Goal: Information Seeking & Learning: Learn about a topic

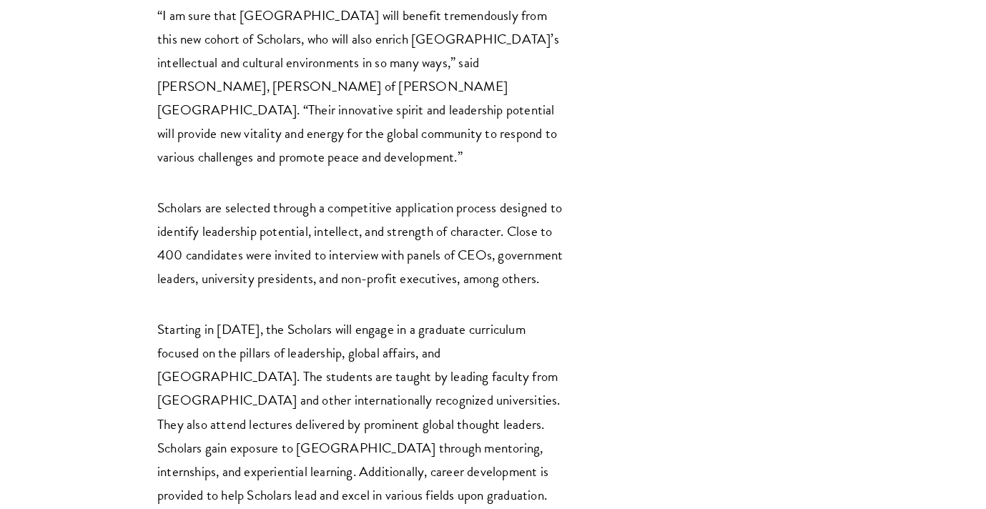
scroll to position [2255, 0]
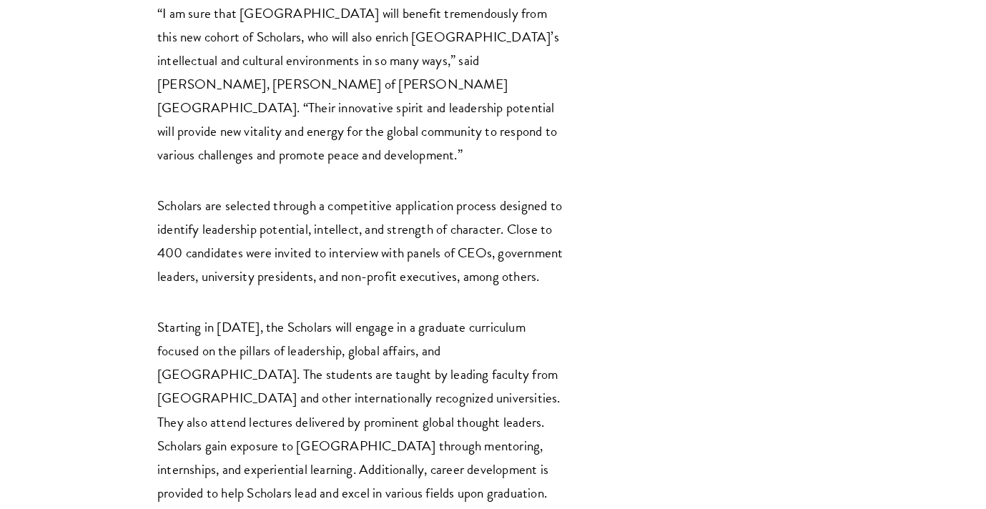
click at [433, 194] on p "Scholars are selected through a competitive application process designed to ide…" at bounding box center [360, 241] width 407 height 94
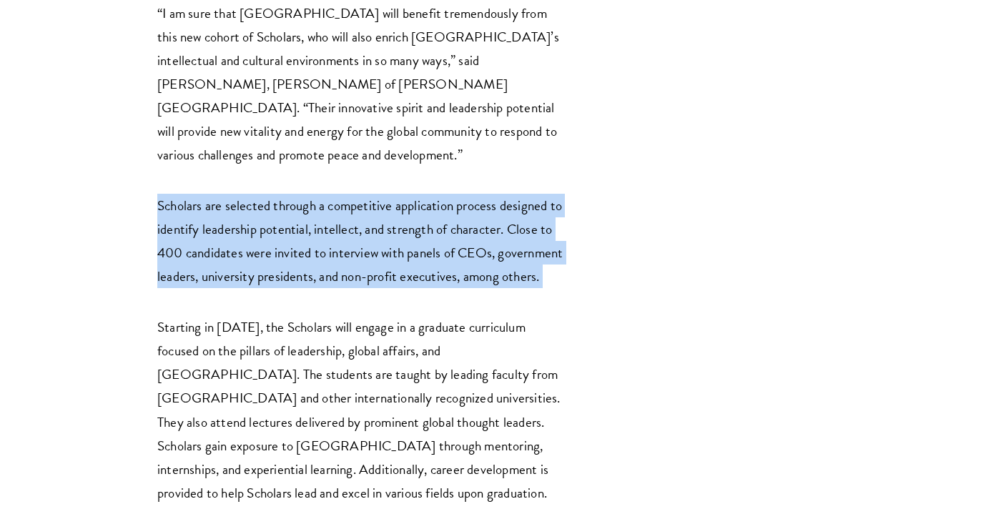
click at [433, 194] on p "Scholars are selected through a competitive application process designed to ide…" at bounding box center [360, 241] width 407 height 94
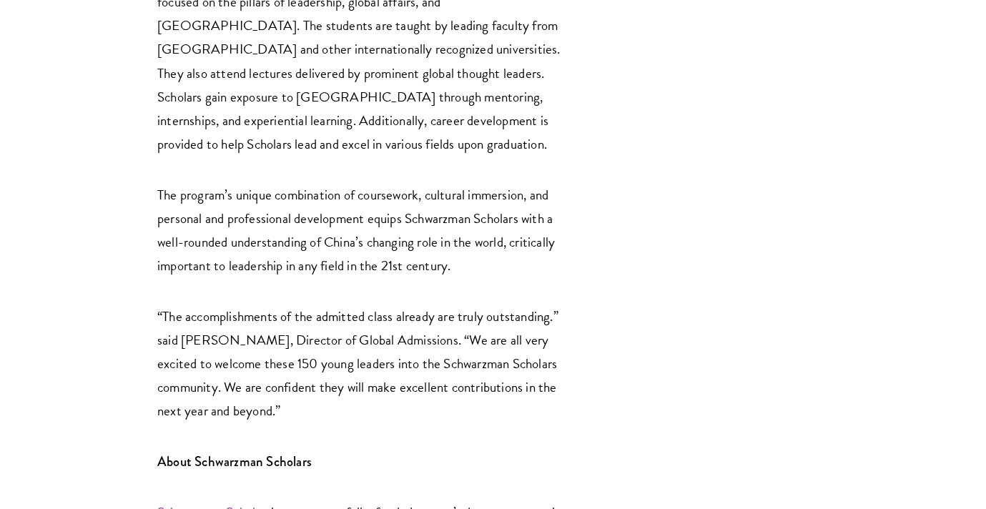
scroll to position [2748, 0]
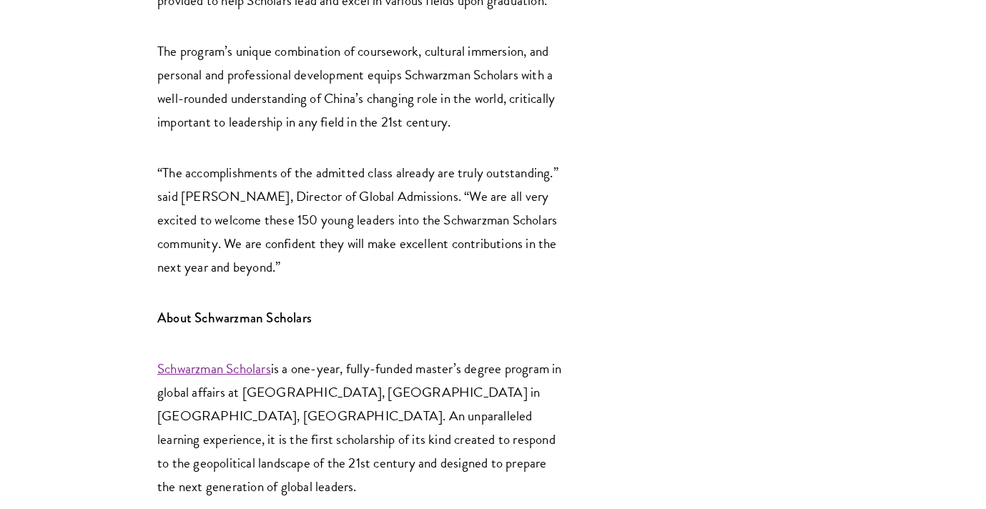
click at [290, 161] on p "“The accomplishments of the admitted class already are truly outstanding.” said…" at bounding box center [360, 220] width 407 height 118
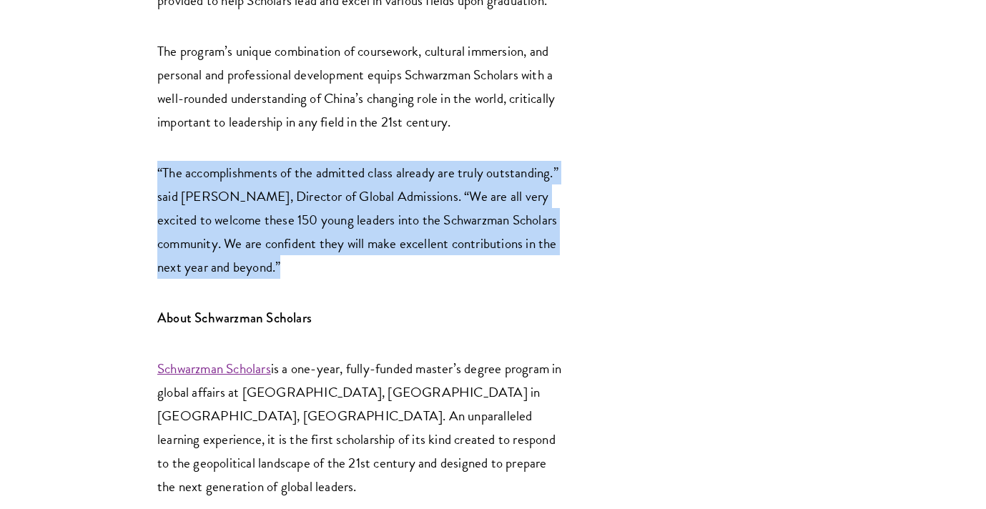
click at [290, 161] on p "“The accomplishments of the admitted class already are truly outstanding.” said…" at bounding box center [360, 220] width 407 height 118
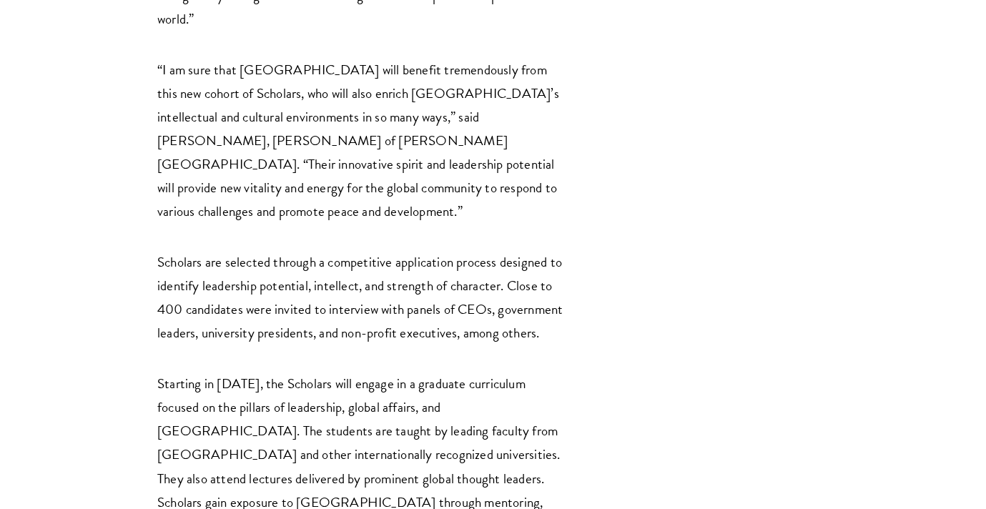
scroll to position [2200, 0]
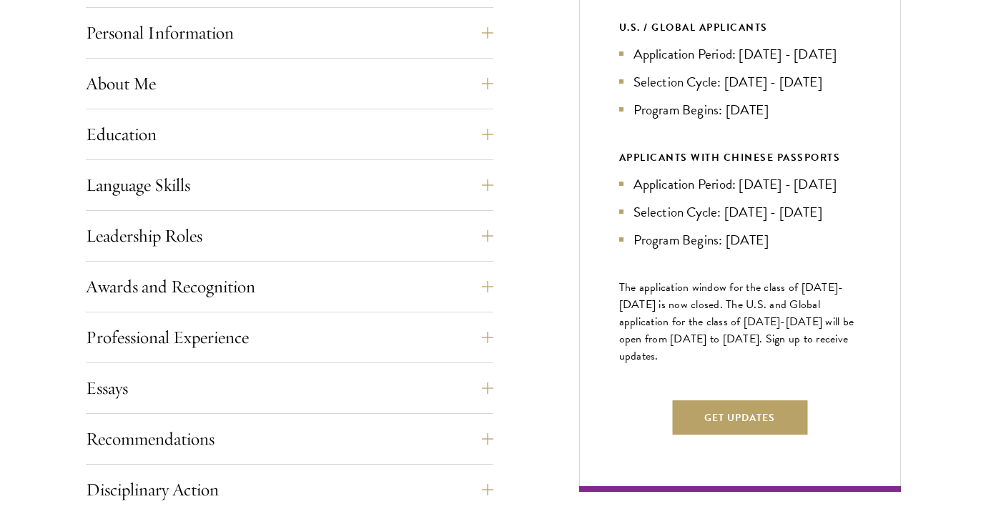
scroll to position [732, 0]
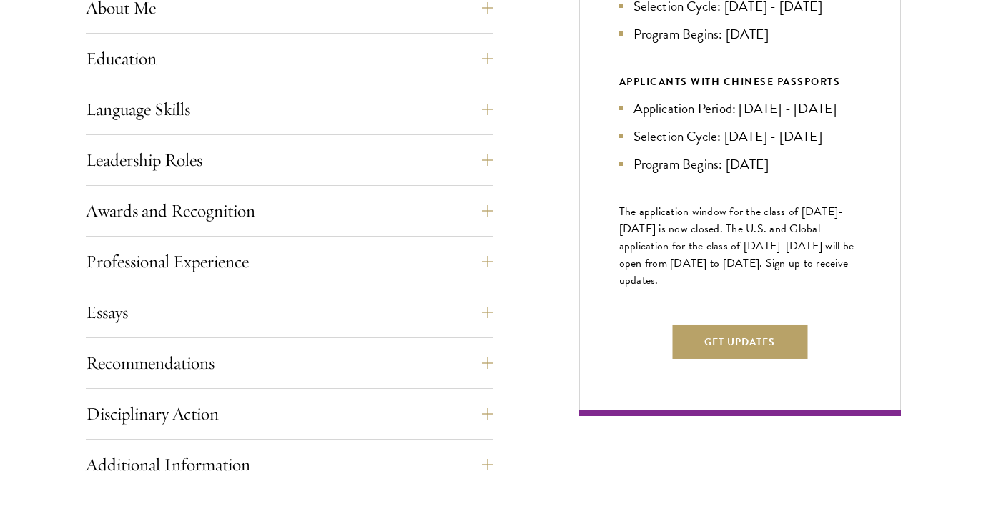
click at [177, 291] on div "Application Home Page The online application form must be completed in English.…" at bounding box center [289, 291] width 407 height 804
click at [175, 311] on button "Essays" at bounding box center [300, 312] width 407 height 34
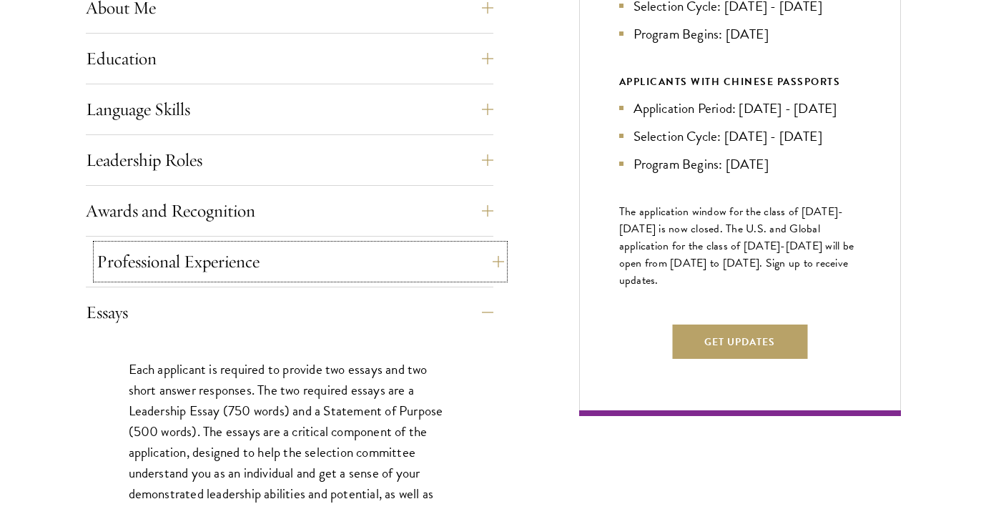
click at [188, 264] on button "Professional Experience" at bounding box center [300, 261] width 407 height 34
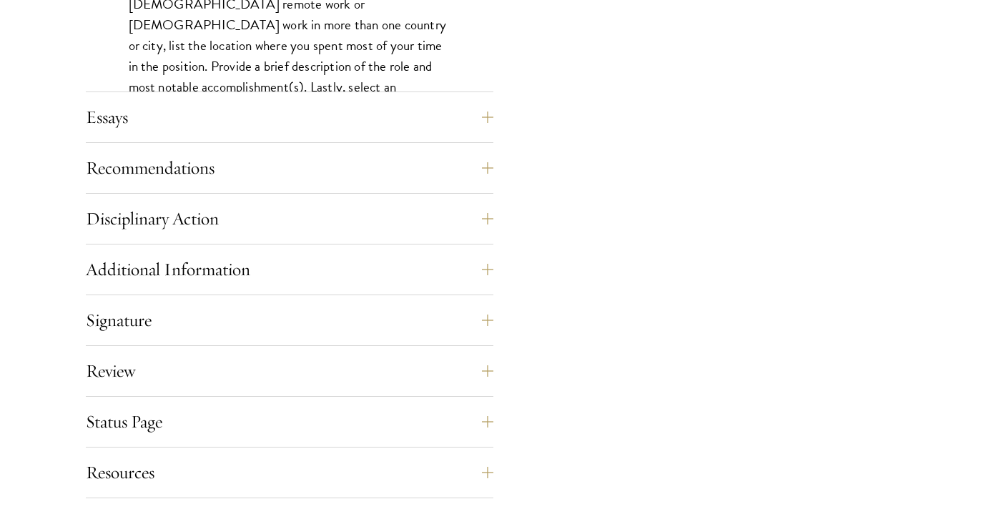
scroll to position [1495, 0]
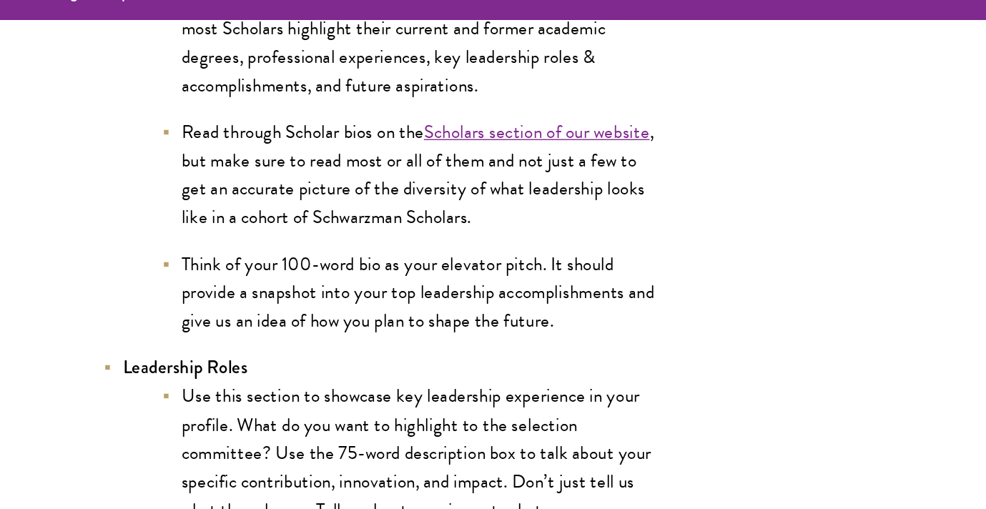
scroll to position [2864, 0]
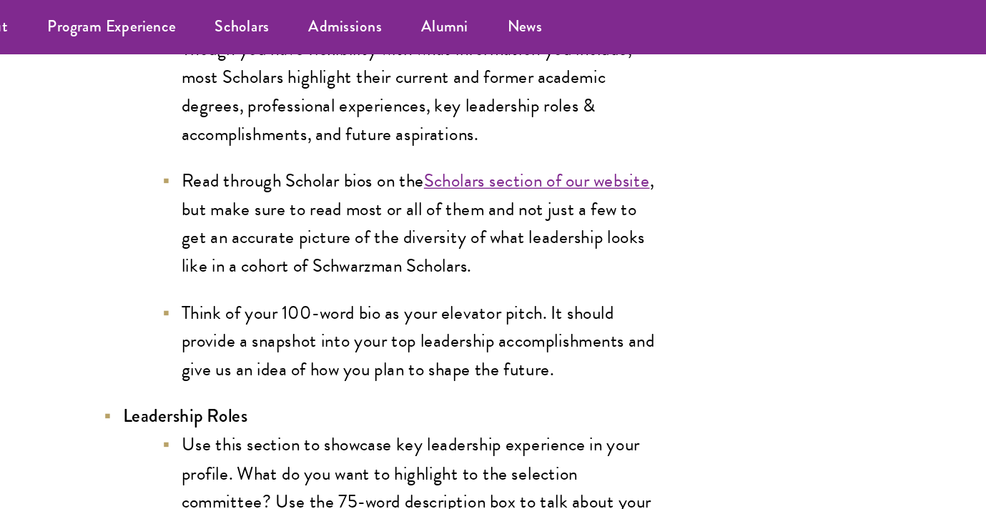
click at [397, 137] on li "Read through Scholar bios on the Scholars section of our website , but make sur…" at bounding box center [382, 163] width 365 height 83
click at [430, 136] on link "Scholars section of our website" at bounding box center [474, 132] width 165 height 21
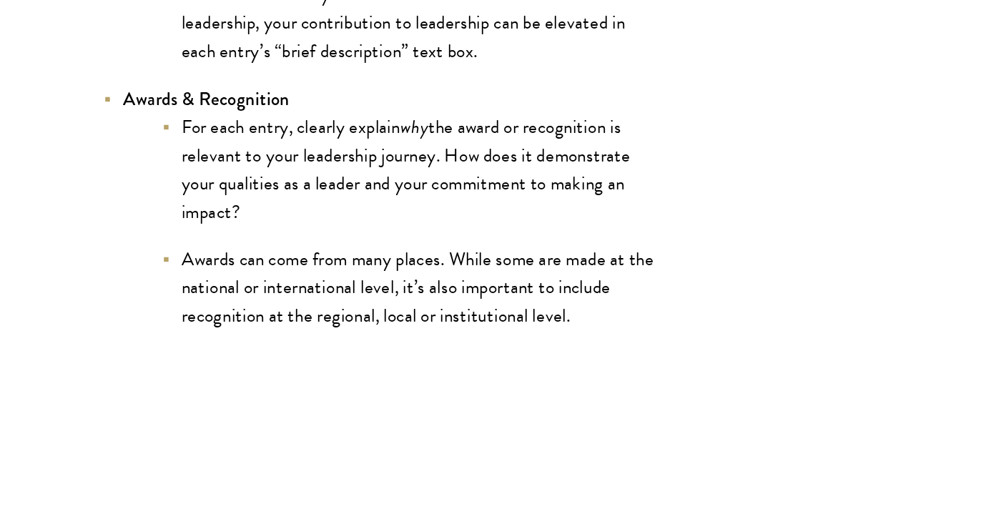
scroll to position [3390, 0]
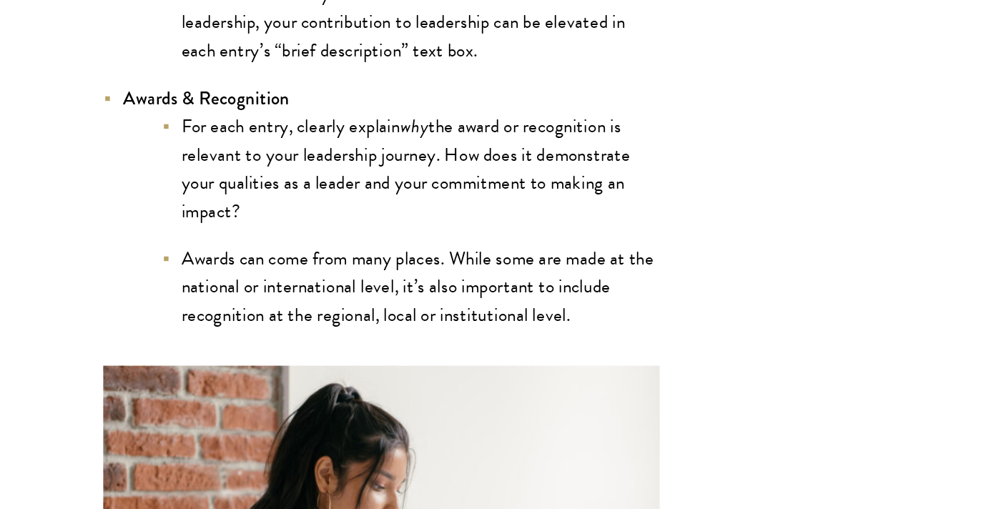
click at [430, 272] on li "For each entry, clearly explain why the award or recognition is relevant to you…" at bounding box center [382, 259] width 365 height 83
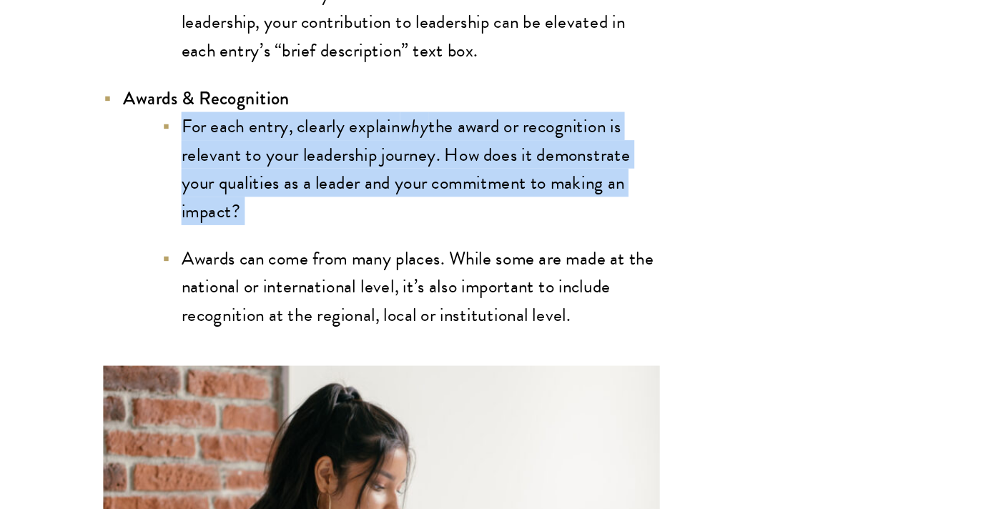
click at [430, 272] on li "For each entry, clearly explain why the award or recognition is relevant to you…" at bounding box center [382, 259] width 365 height 83
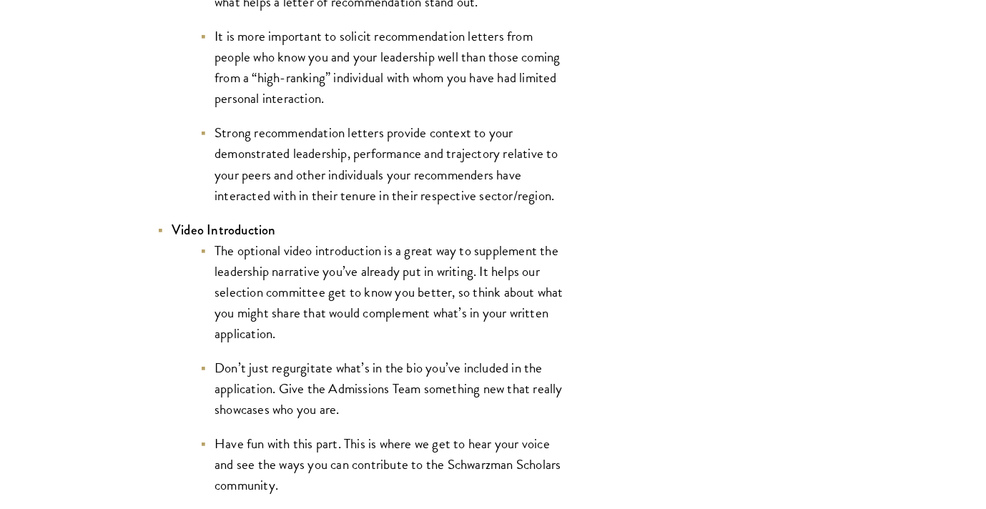
scroll to position [7193, 0]
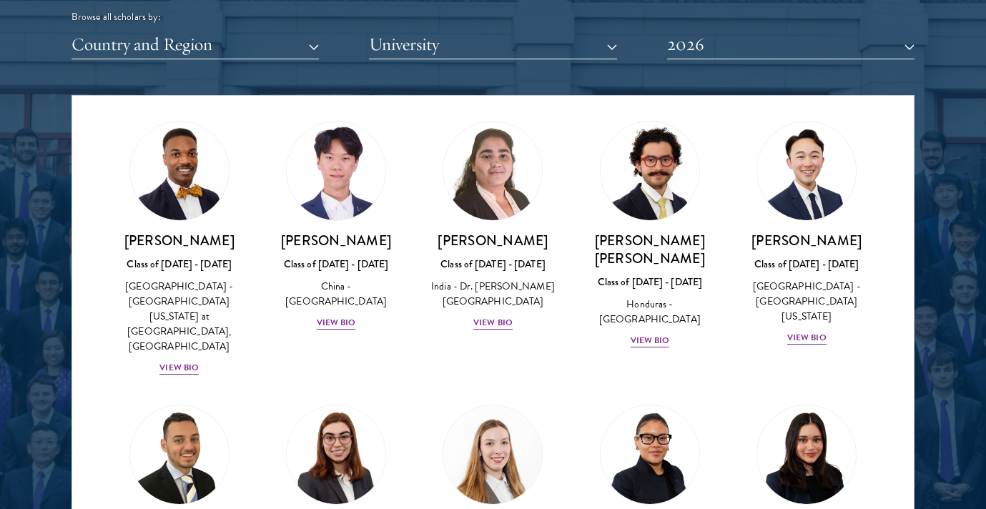
scroll to position [3373, 0]
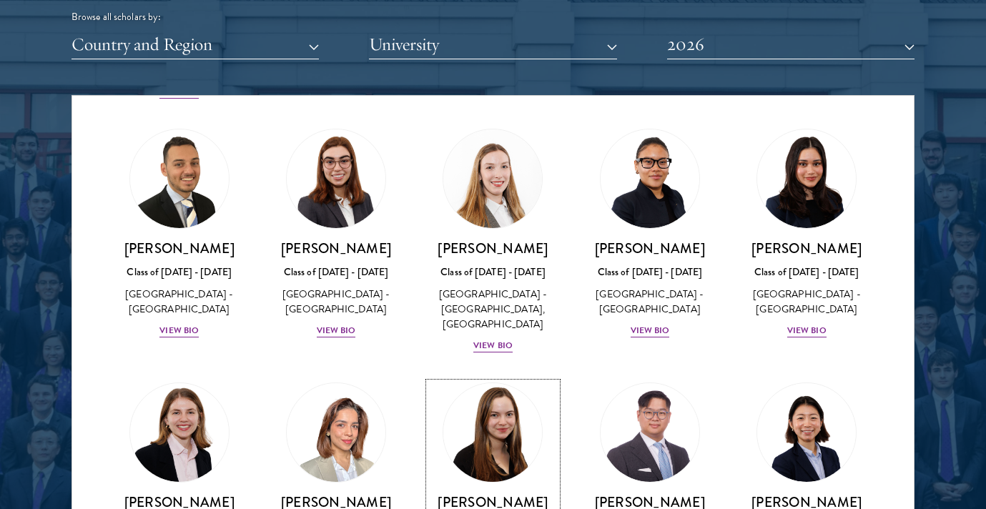
click at [498, 378] on img at bounding box center [493, 432] width 109 height 109
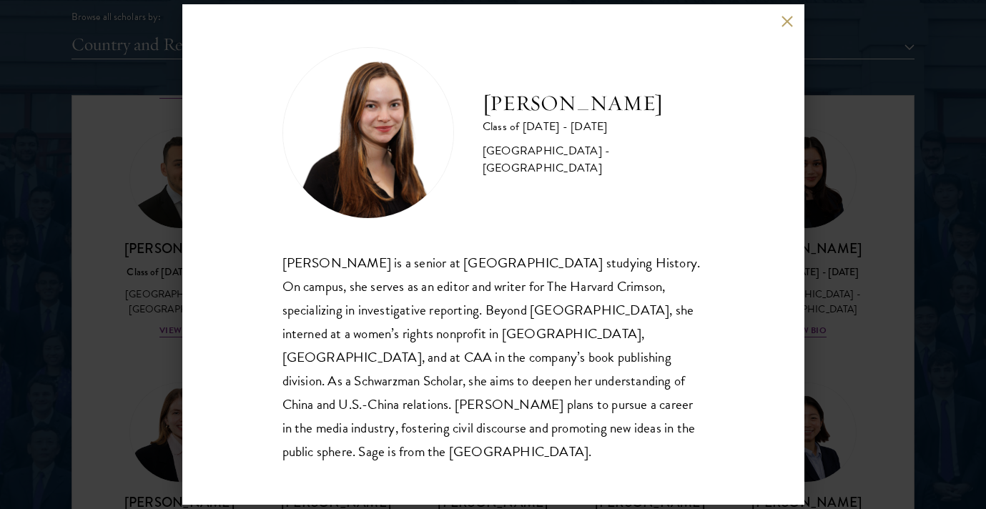
click at [844, 234] on div "[PERSON_NAME] Class of [DATE] - [DATE] [GEOGRAPHIC_DATA] - [GEOGRAPHIC_DATA] [P…" at bounding box center [493, 254] width 986 height 509
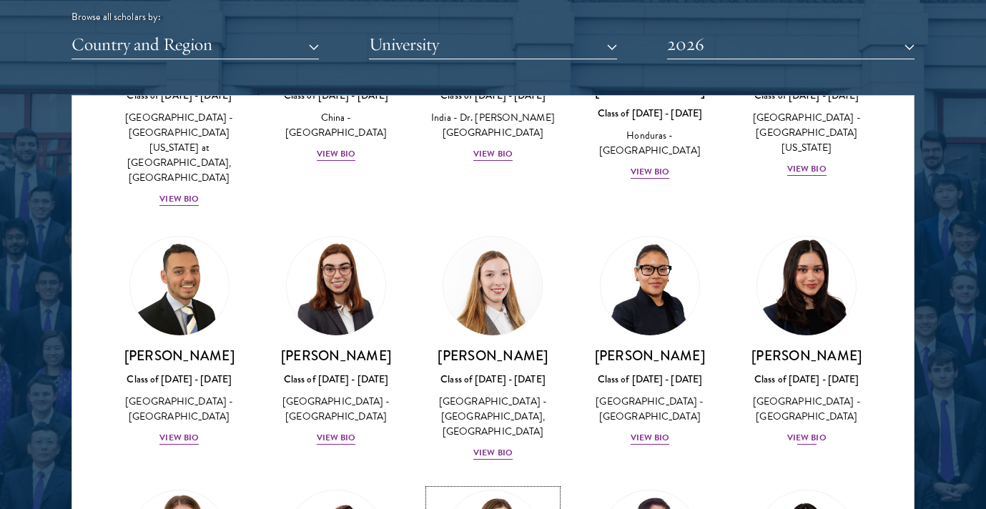
scroll to position [3266, 0]
click at [806, 346] on div "[PERSON_NAME] Class of [DATE] - [DATE] [GEOGRAPHIC_DATA] - [GEOGRAPHIC_DATA] Vi…" at bounding box center [807, 395] width 128 height 99
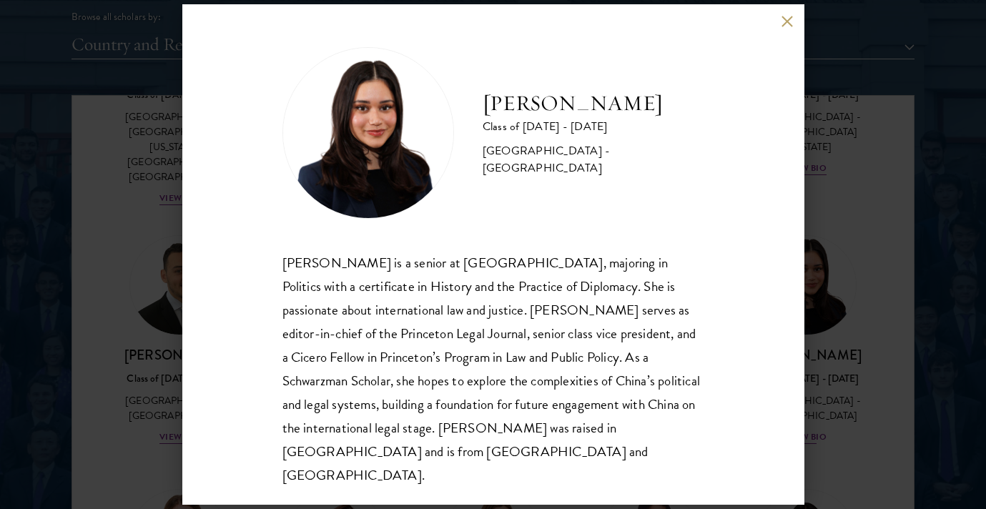
click at [806, 145] on div "[PERSON_NAME] Class of [DATE] - [DATE] [GEOGRAPHIC_DATA] - [GEOGRAPHIC_DATA] [P…" at bounding box center [493, 254] width 986 height 509
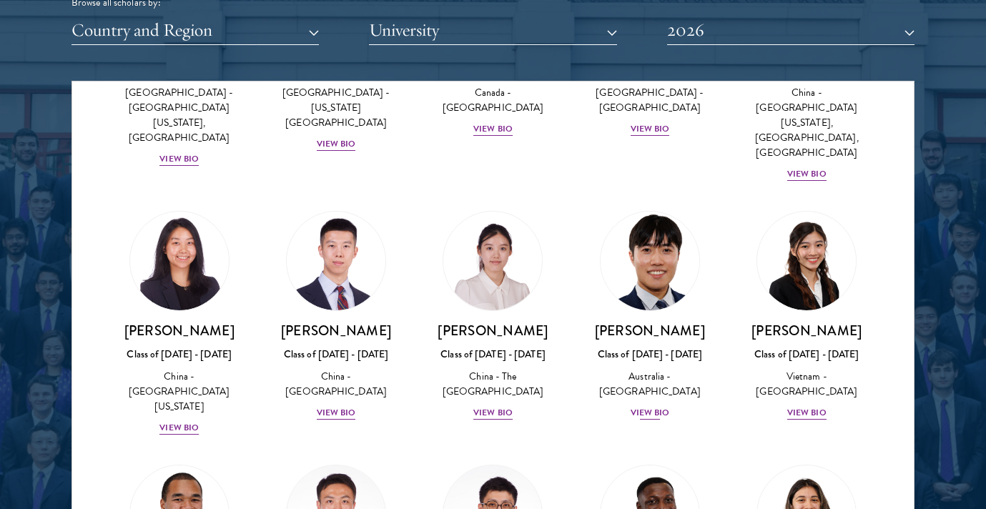
scroll to position [4160, 0]
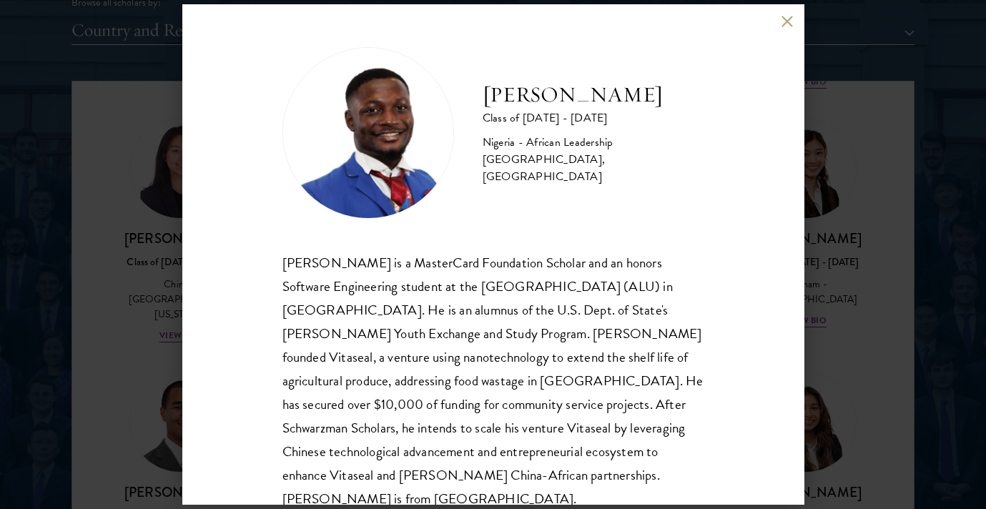
click at [934, 164] on div "[PERSON_NAME] Class of [DATE] - [DATE] [GEOGRAPHIC_DATA] - African Leadership […" at bounding box center [493, 254] width 986 height 509
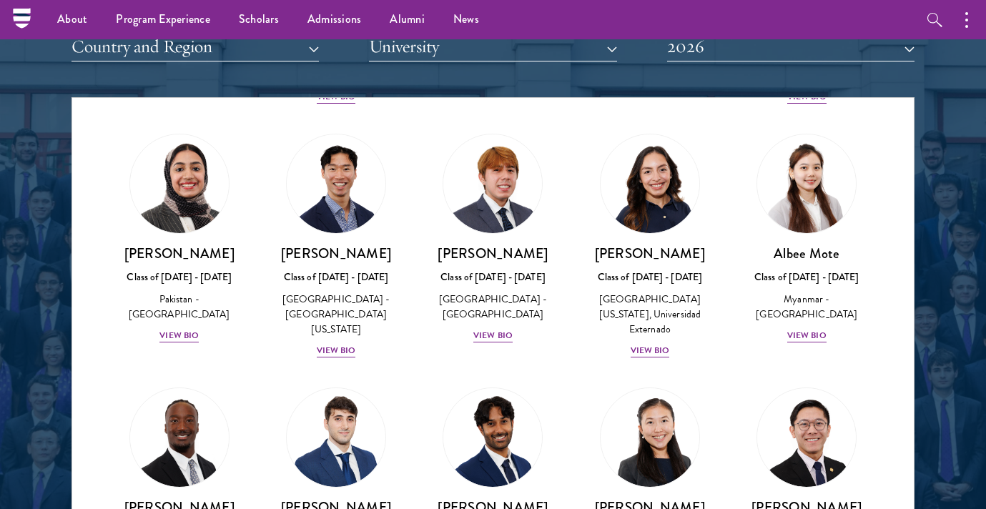
scroll to position [4991, 0]
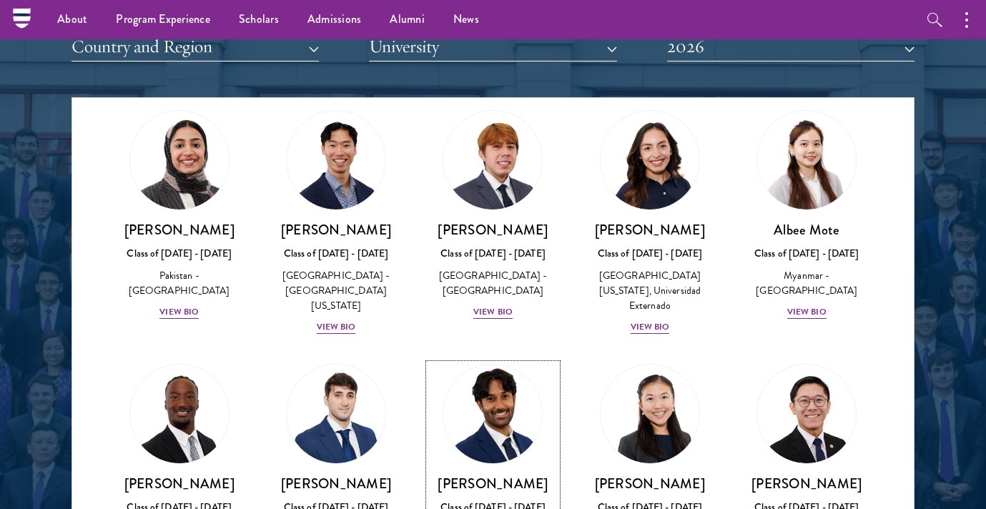
click at [524, 360] on img at bounding box center [493, 414] width 109 height 109
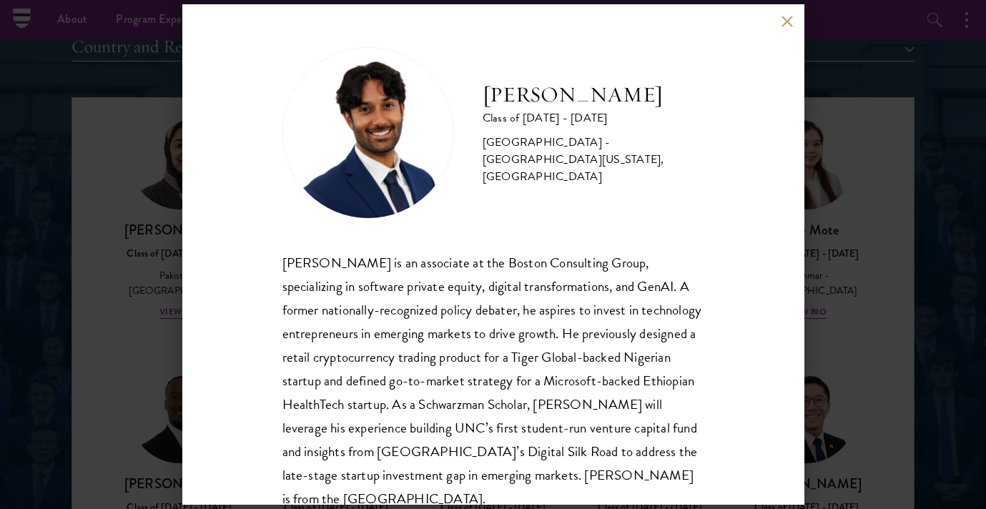
scroll to position [25, 0]
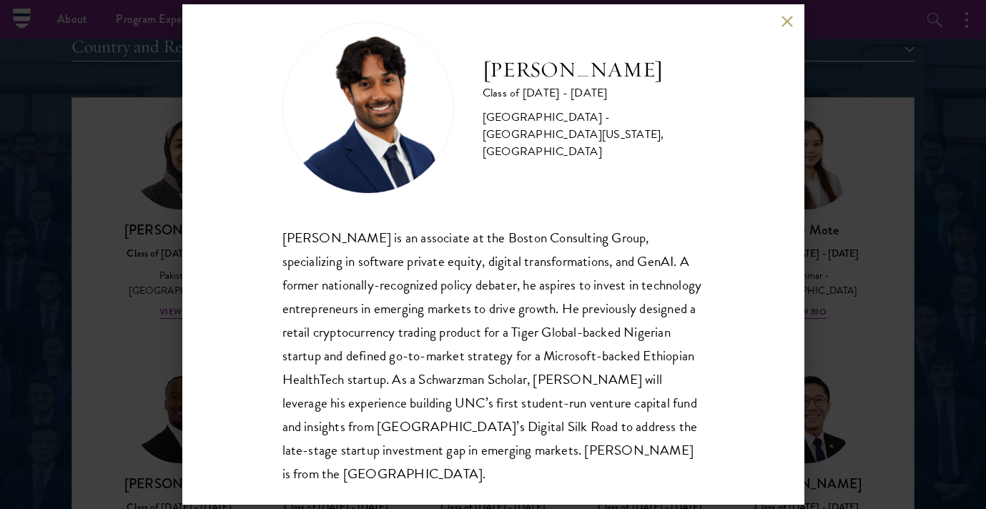
click at [936, 188] on div "[PERSON_NAME] Class of [DATE] - [DATE] [GEOGRAPHIC_DATA] - [GEOGRAPHIC_DATA][US…" at bounding box center [493, 254] width 986 height 509
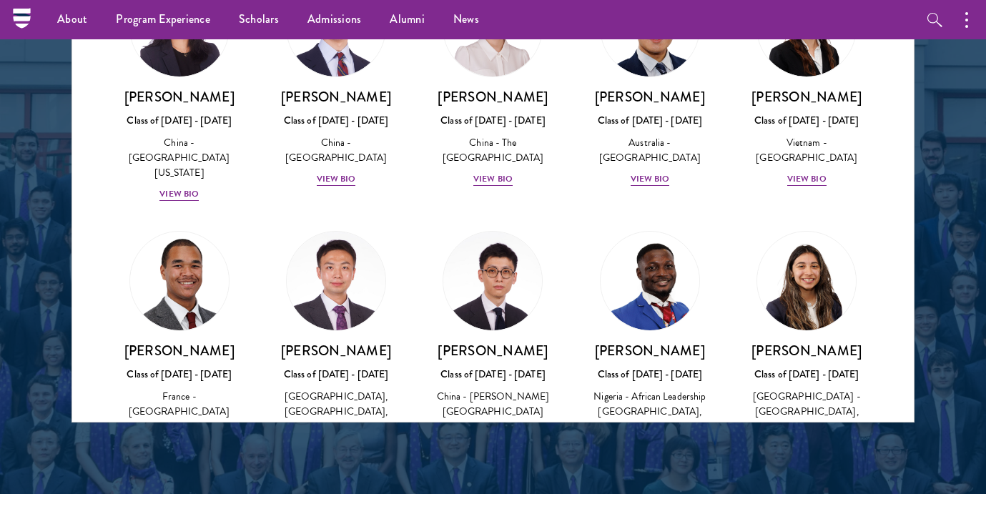
scroll to position [4213, 0]
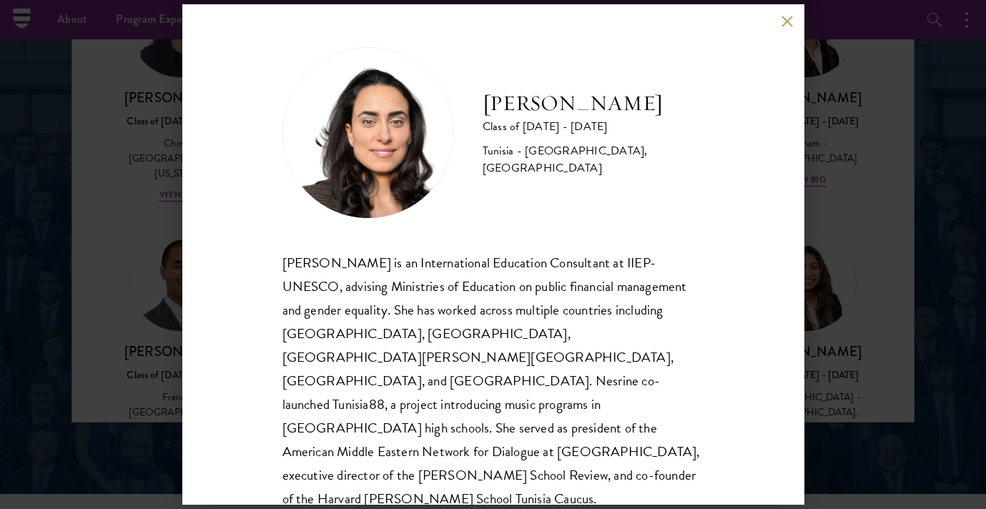
click at [136, 239] on div "[PERSON_NAME] Class of [DATE] - [DATE] [GEOGRAPHIC_DATA] - [GEOGRAPHIC_DATA], […" at bounding box center [493, 254] width 986 height 509
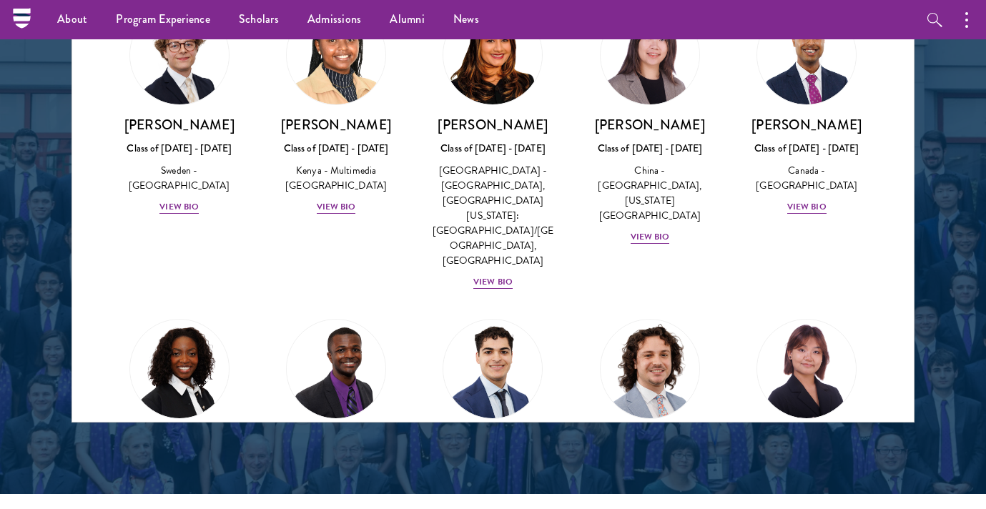
scroll to position [2170, 0]
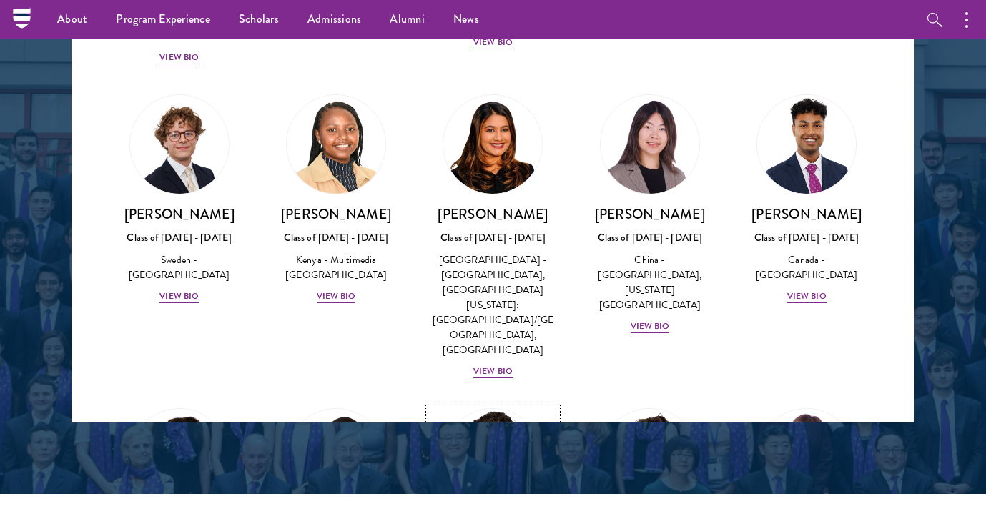
click at [517, 404] on img at bounding box center [493, 458] width 109 height 109
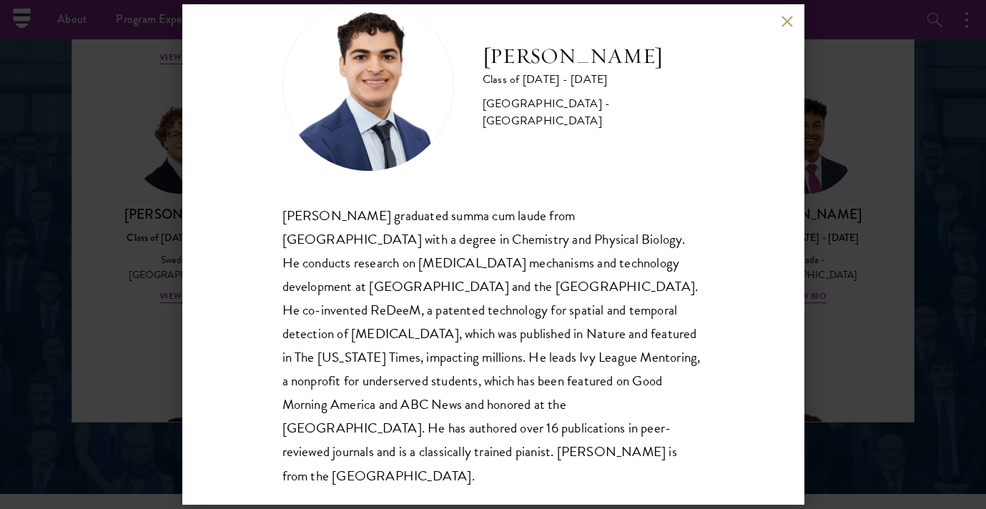
scroll to position [45, 0]
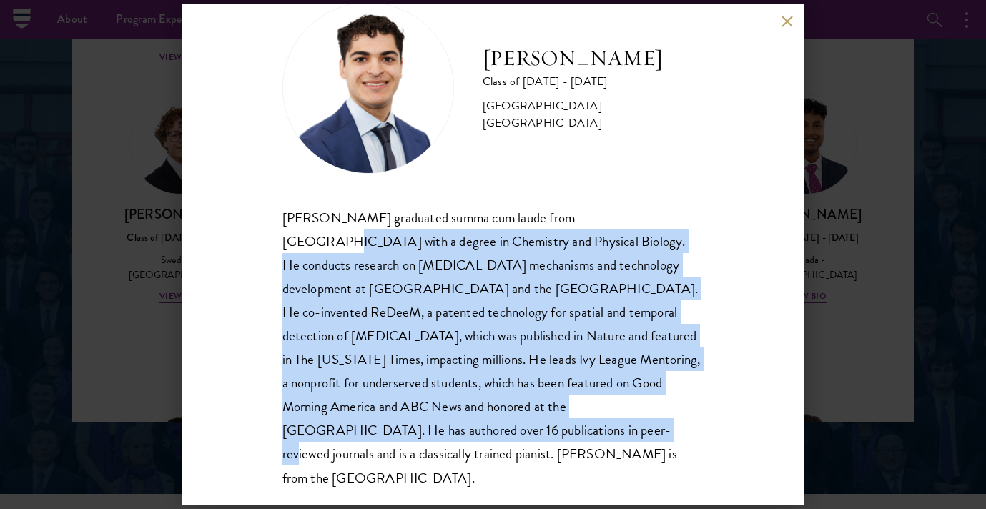
drag, startPoint x: 618, startPoint y: 226, endPoint x: 643, endPoint y: 415, distance: 191.1
click at [643, 415] on div "[PERSON_NAME] graduated summa cum laude from [GEOGRAPHIC_DATA] with a degree in…" at bounding box center [493, 348] width 422 height 284
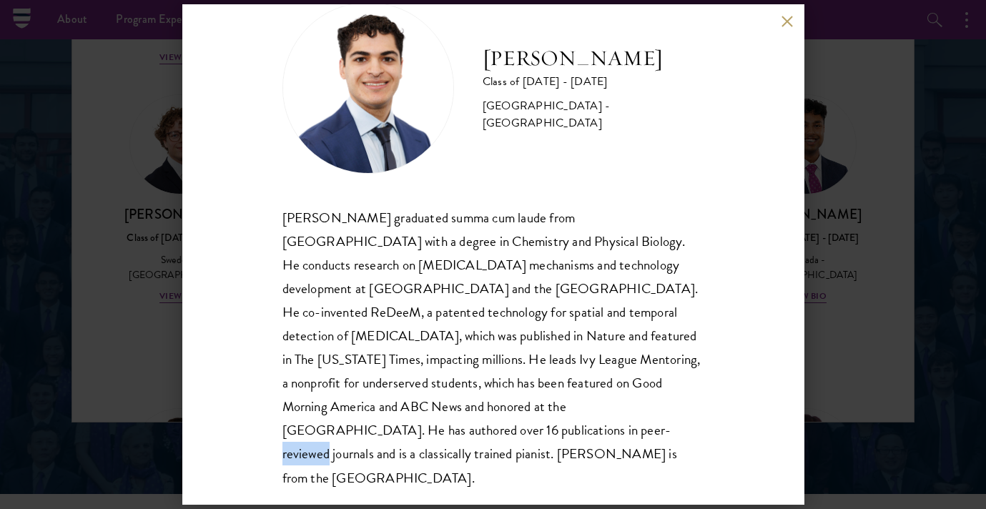
click at [643, 415] on div "[PERSON_NAME] graduated summa cum laude from [GEOGRAPHIC_DATA] with a degree in…" at bounding box center [493, 348] width 422 height 284
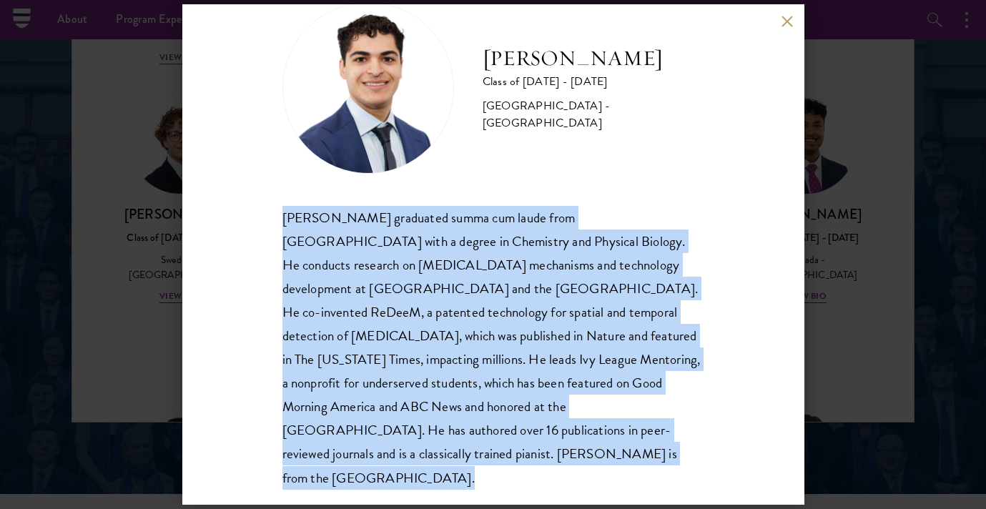
click at [643, 415] on div "[PERSON_NAME] graduated summa cum laude from [GEOGRAPHIC_DATA] with a degree in…" at bounding box center [493, 348] width 422 height 284
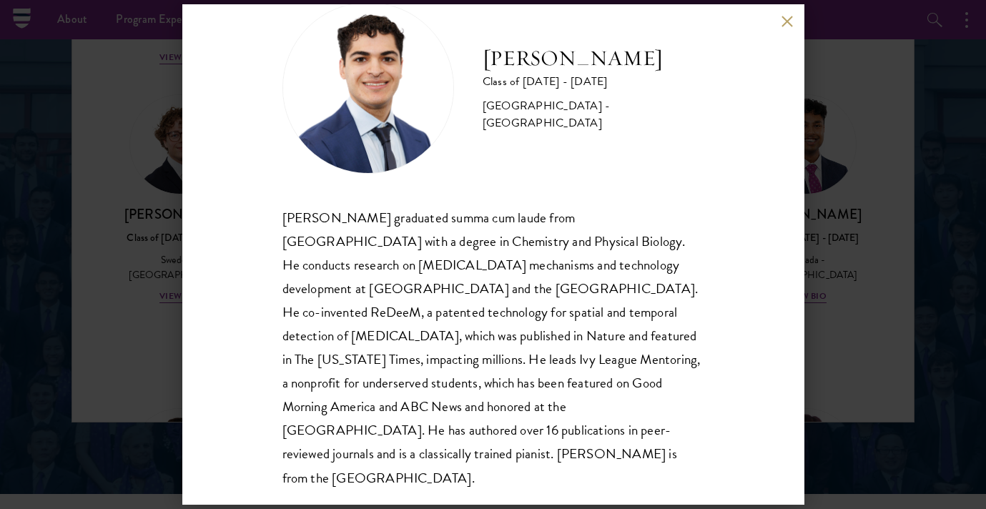
click at [643, 415] on div "[PERSON_NAME] graduated summa cum laude from [GEOGRAPHIC_DATA] with a degree in…" at bounding box center [493, 348] width 422 height 284
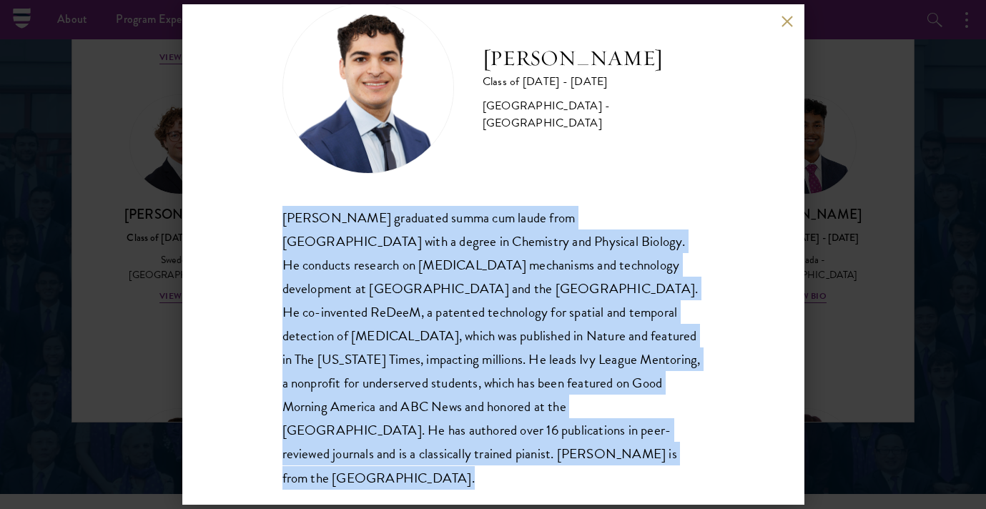
click at [643, 415] on div "[PERSON_NAME] graduated summa cum laude from [GEOGRAPHIC_DATA] with a degree in…" at bounding box center [493, 348] width 422 height 284
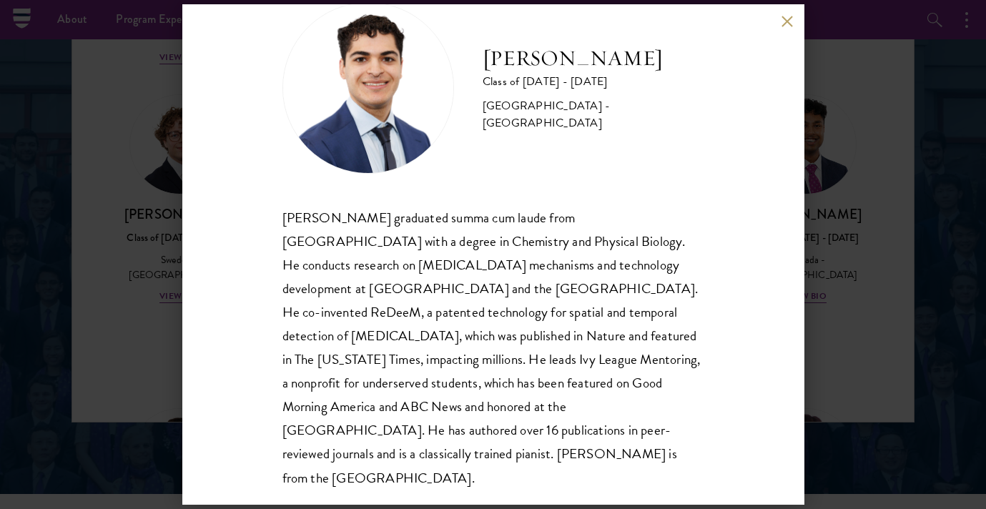
click at [853, 287] on div "[PERSON_NAME] Class of [DATE] - [DATE] [GEOGRAPHIC_DATA] - [GEOGRAPHIC_DATA] [P…" at bounding box center [493, 254] width 986 height 509
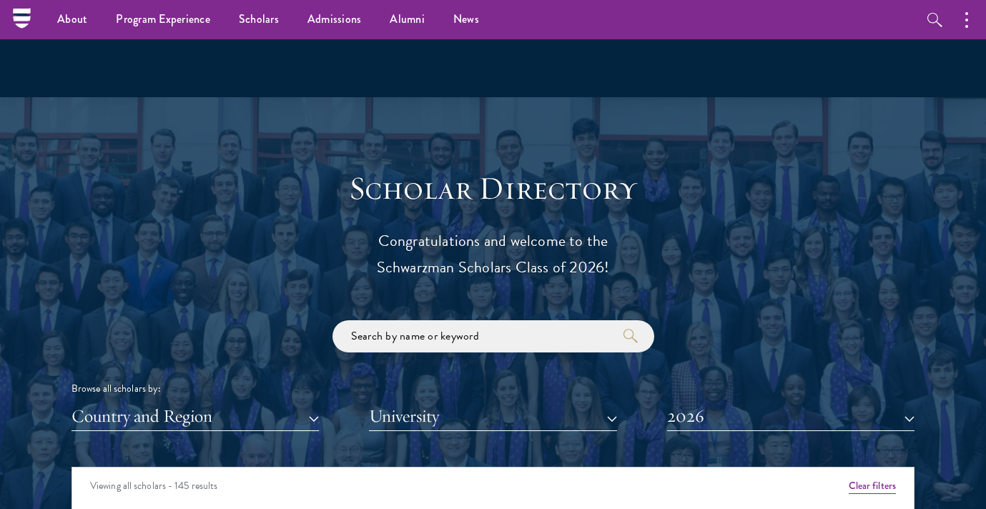
scroll to position [1332, 0]
